Goal: Find specific page/section: Find specific page/section

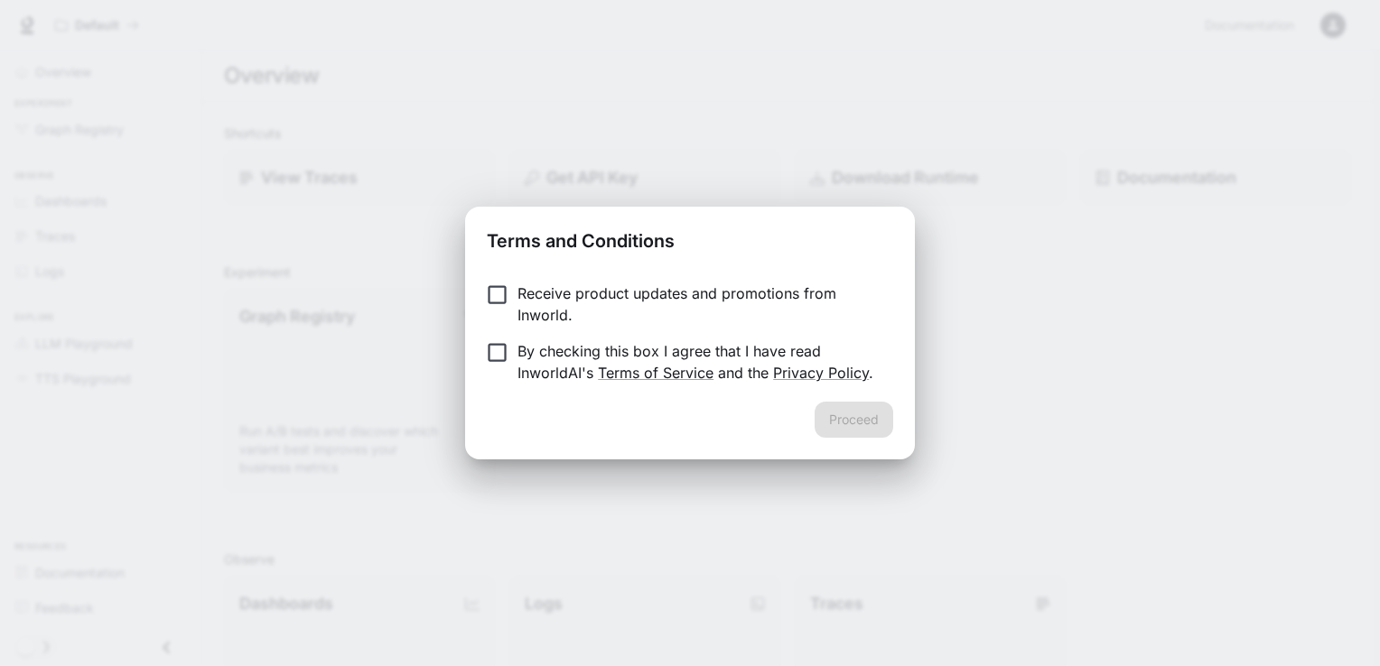
click at [501, 359] on form "Receive product updates and promotions from Inworld. By checking this box I agr…" at bounding box center [690, 333] width 406 height 101
click at [855, 414] on button "Proceed" at bounding box center [854, 420] width 79 height 36
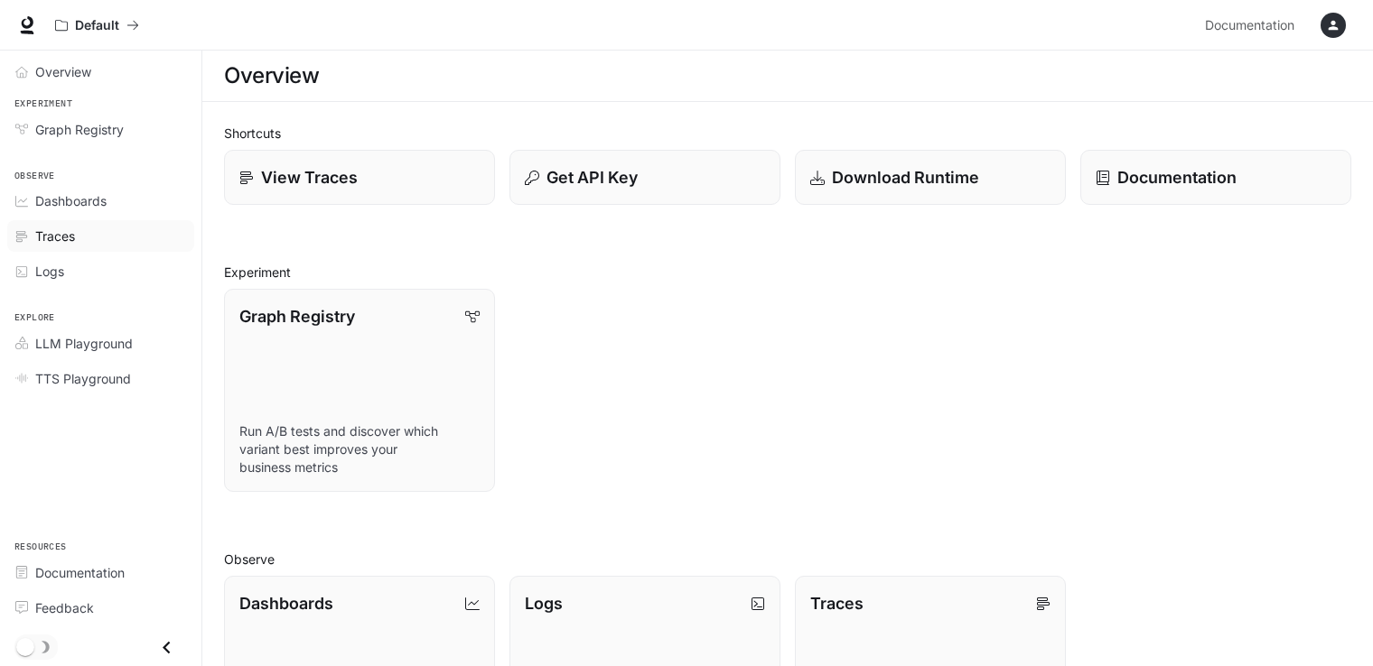
click at [95, 239] on div "Traces" at bounding box center [110, 236] width 151 height 19
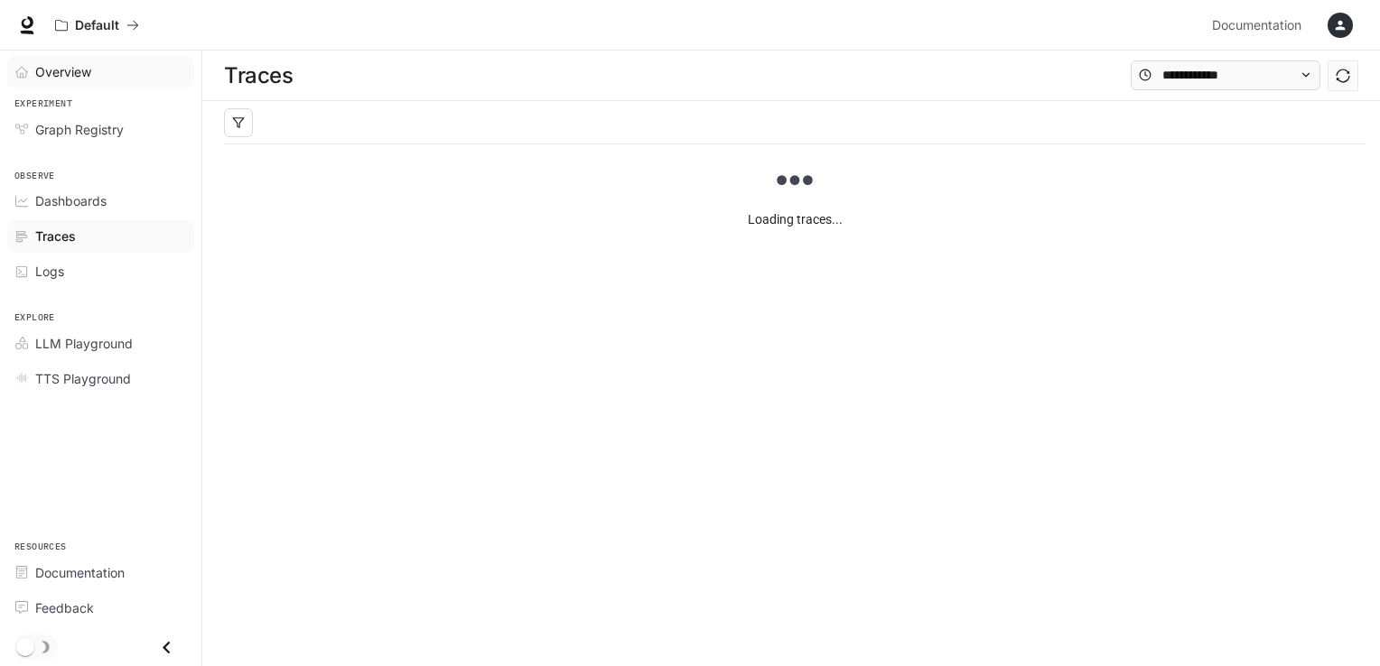
click at [59, 73] on span "Overview" at bounding box center [63, 71] width 56 height 19
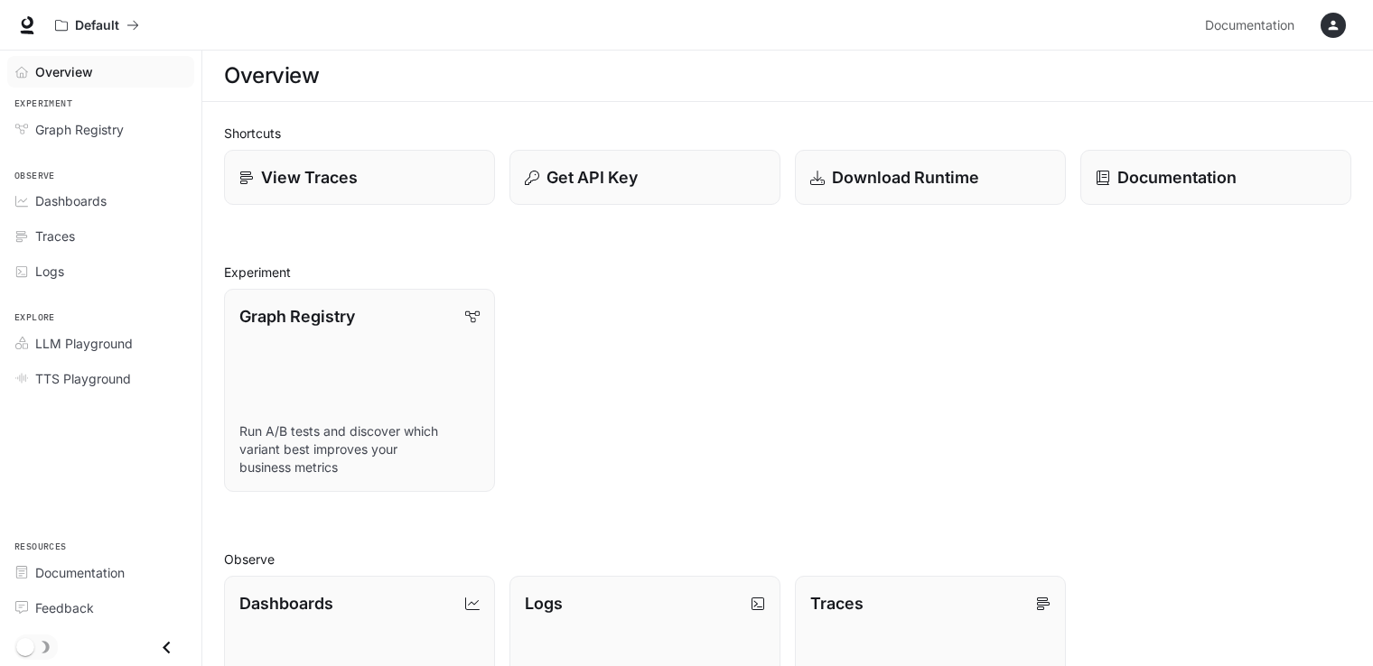
click at [59, 73] on span "Overview" at bounding box center [64, 71] width 58 height 19
